Goal: Task Accomplishment & Management: Use online tool/utility

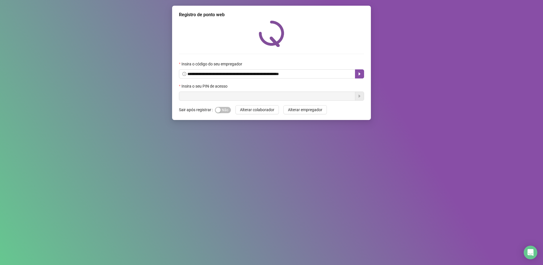
click at [222, 97] on input "text" at bounding box center [267, 95] width 176 height 9
type input "*****"
click at [361, 95] on icon "caret-right" at bounding box center [359, 96] width 5 height 5
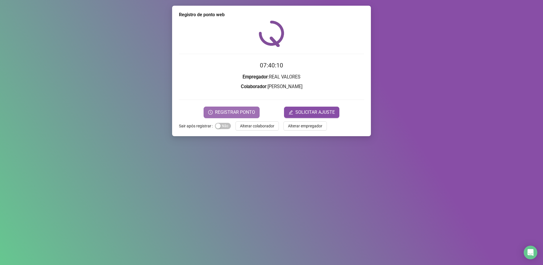
click at [237, 110] on span "REGISTRAR PONTO" at bounding box center [235, 112] width 40 height 7
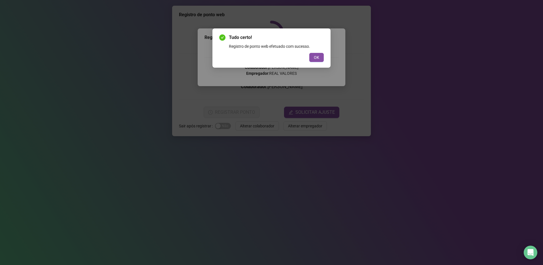
click at [323, 58] on button "OK" at bounding box center [316, 57] width 14 height 9
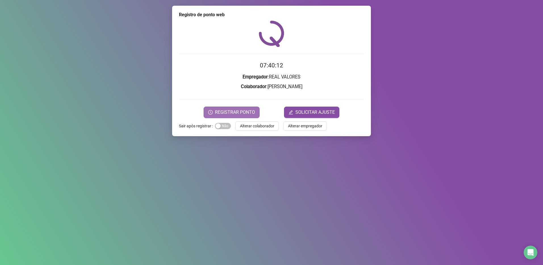
click at [241, 112] on span "REGISTRAR PONTO" at bounding box center [235, 112] width 40 height 7
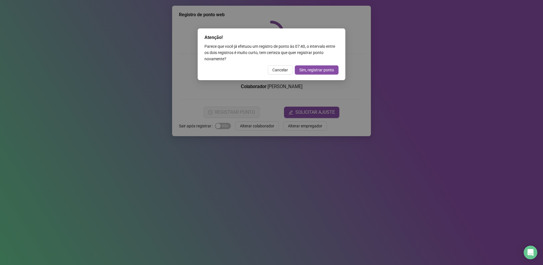
click at [284, 66] on button "Cancelar" at bounding box center [280, 69] width 25 height 9
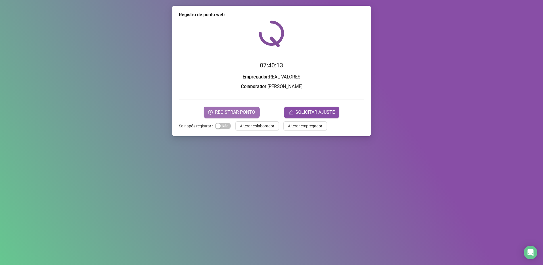
click at [226, 113] on span "REGISTRAR PONTO" at bounding box center [235, 112] width 40 height 7
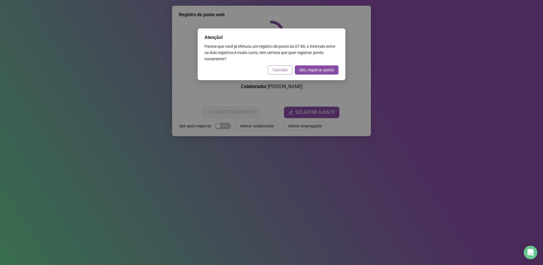
click at [284, 69] on span "Cancelar" at bounding box center [280, 70] width 16 height 6
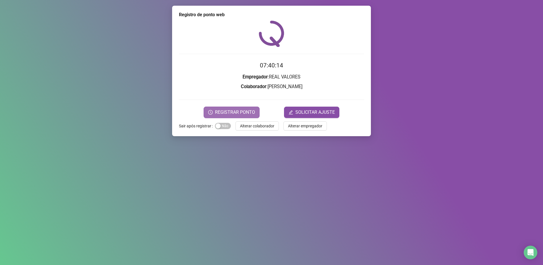
click at [232, 115] on span "REGISTRAR PONTO" at bounding box center [235, 112] width 40 height 7
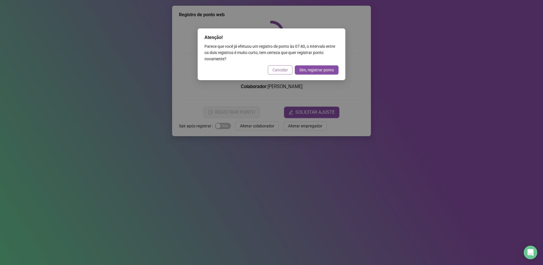
click at [282, 69] on span "Cancelar" at bounding box center [280, 70] width 16 height 6
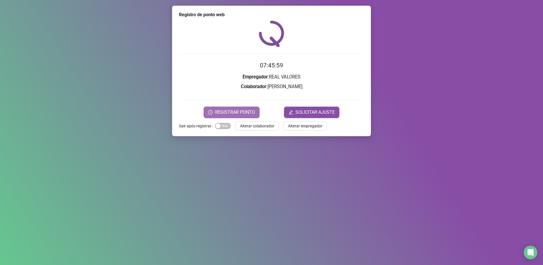
click at [225, 112] on span "REGISTRAR PONTO" at bounding box center [235, 112] width 40 height 7
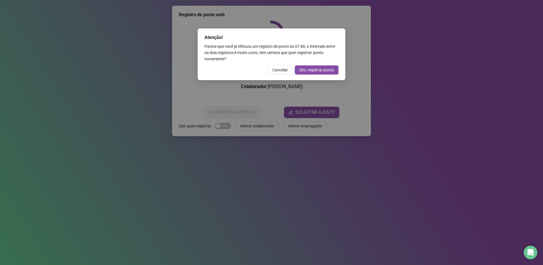
click at [274, 76] on div "Atenção! Parece que você já efetuou um registro de ponto às 07:40 , o intervalo…" at bounding box center [272, 54] width 148 height 52
click at [279, 71] on span "Cancelar" at bounding box center [280, 70] width 16 height 6
